Goal: Register for event/course

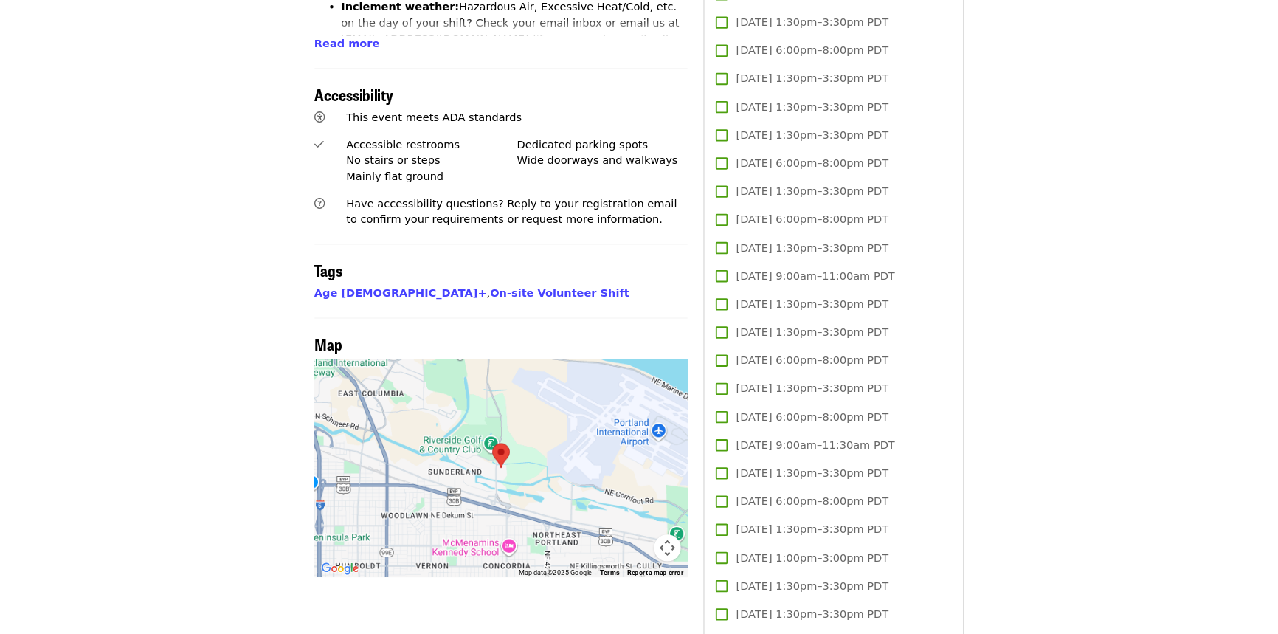
scroll to position [1033, 0]
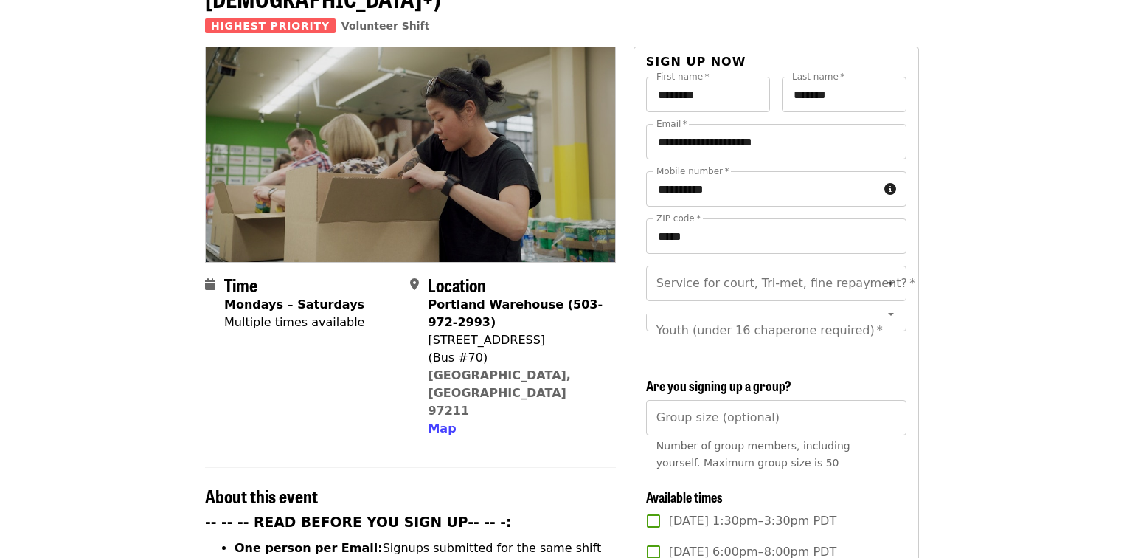
scroll to position [0, 0]
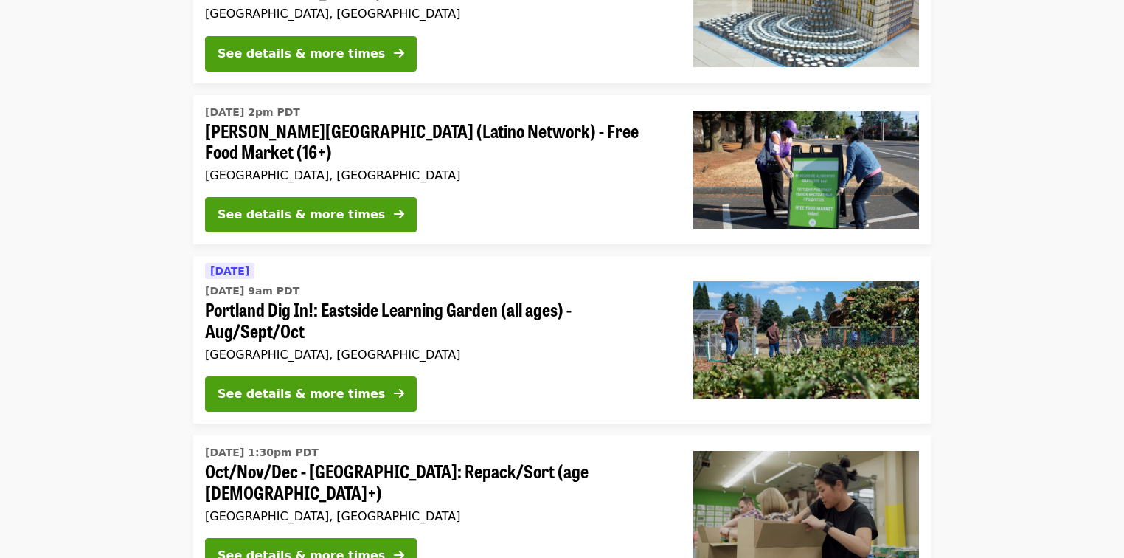
scroll to position [413, 0]
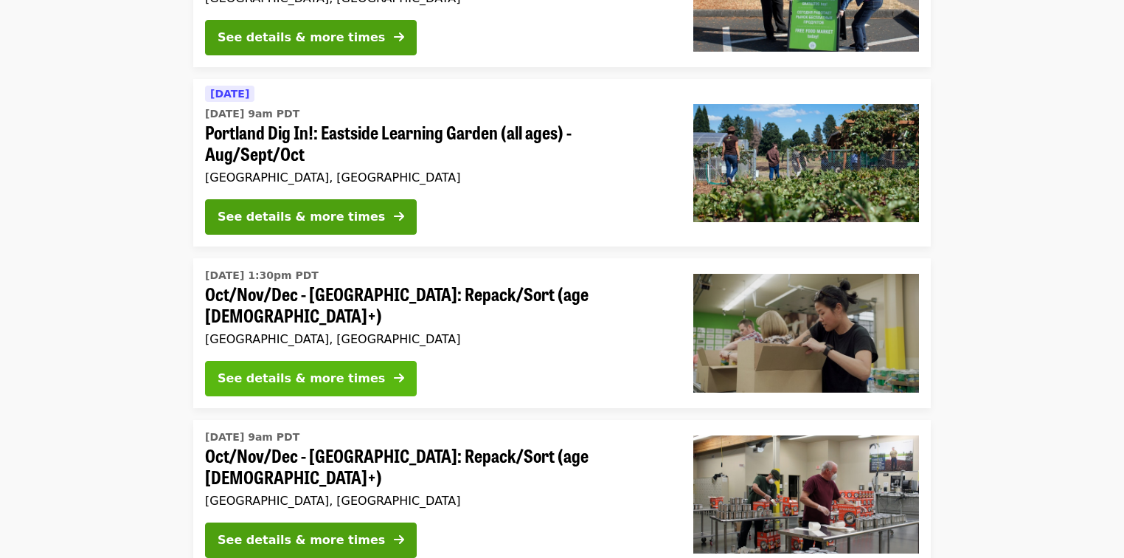
click at [309, 370] on div "See details & more times" at bounding box center [301, 379] width 167 height 18
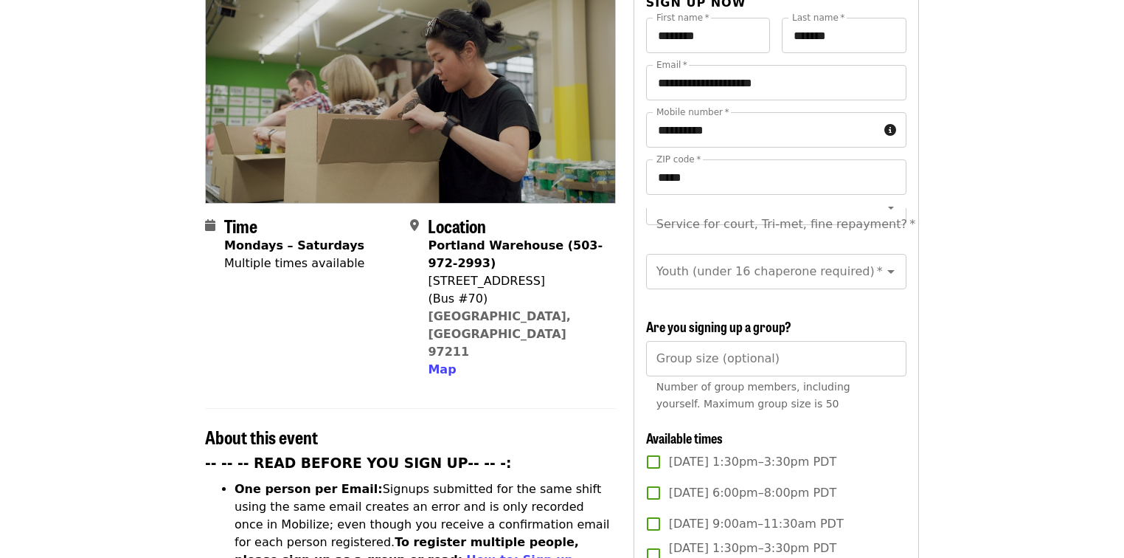
scroll to position [413, 0]
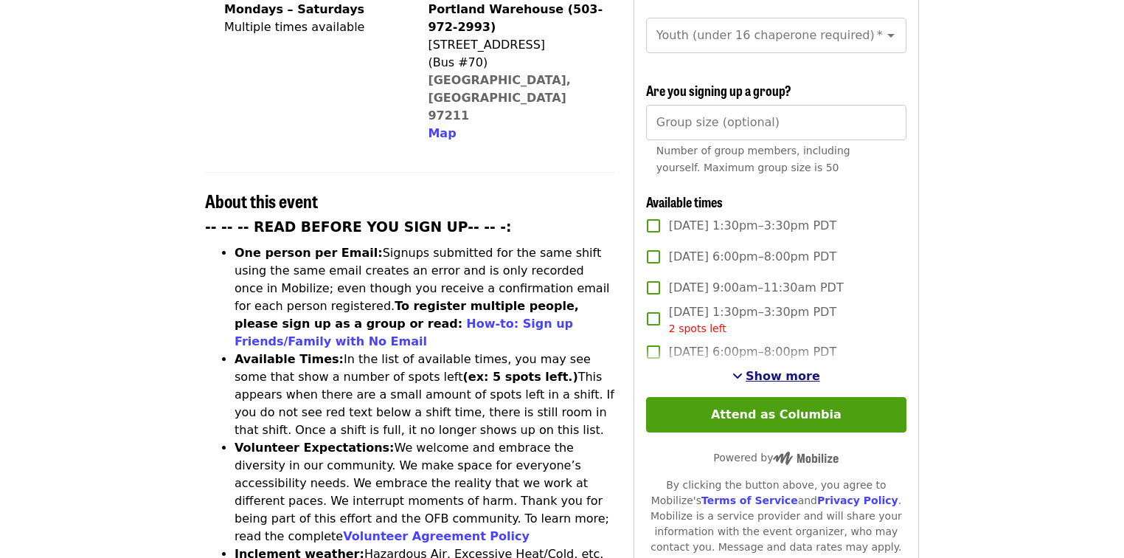
click at [788, 369] on span "Show more" at bounding box center [783, 376] width 75 height 14
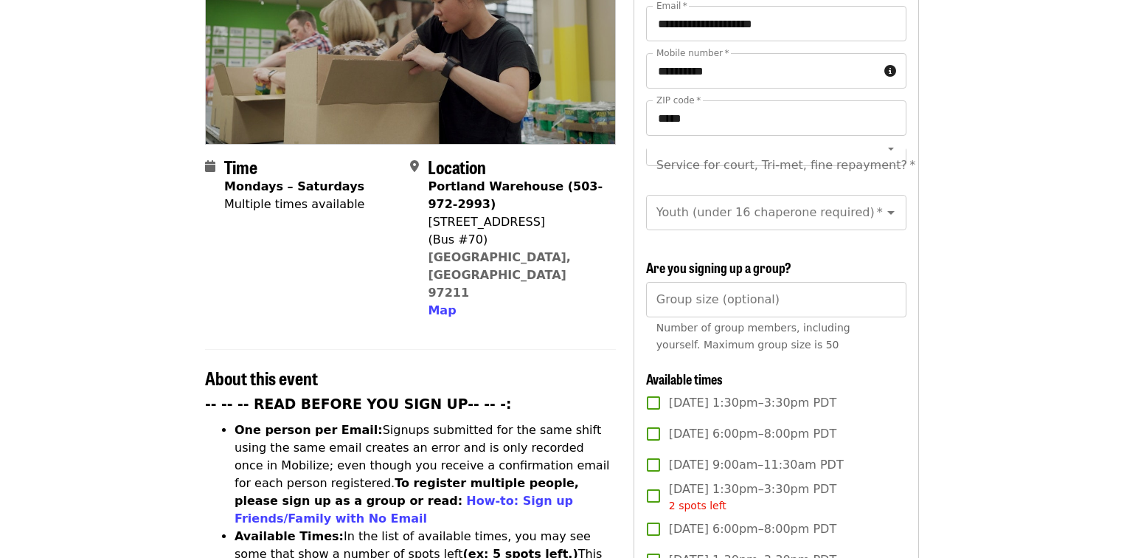
scroll to position [0, 0]
